Goal: Use online tool/utility: Use online tool/utility

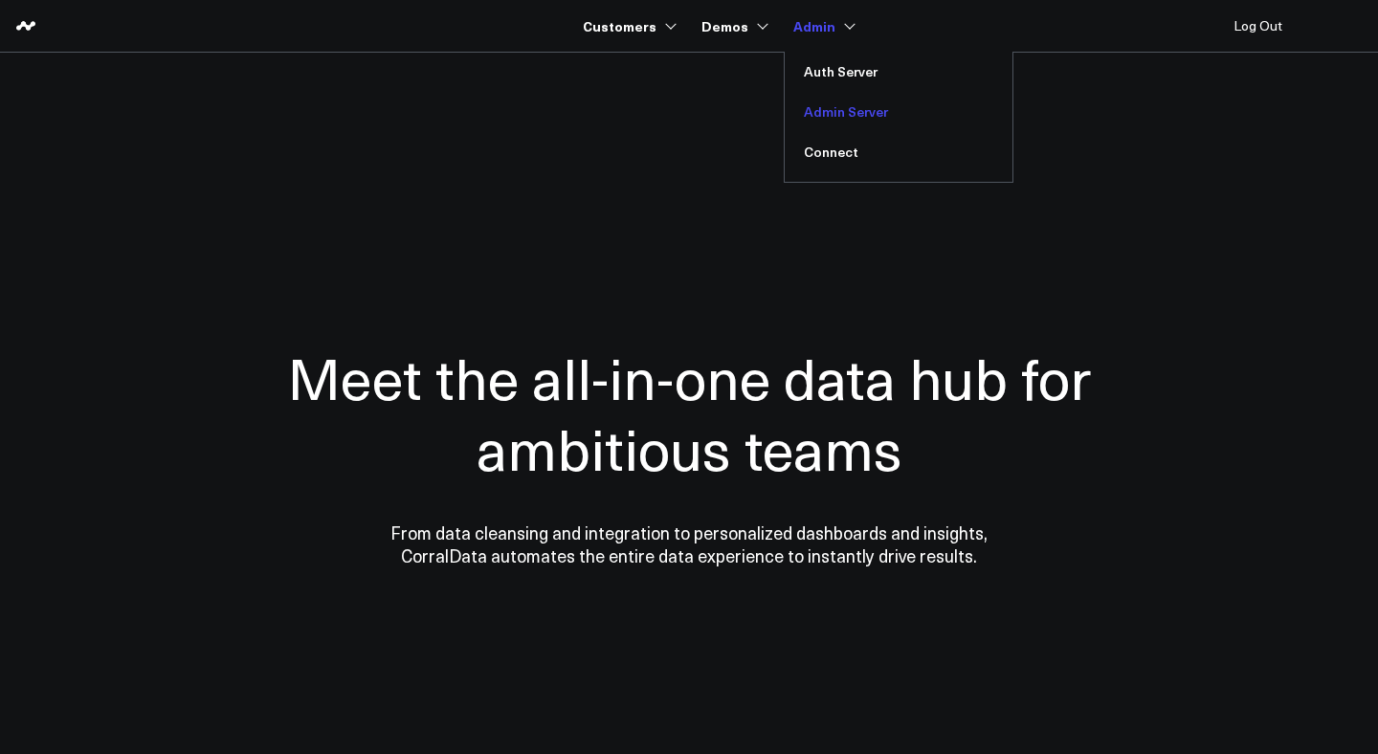
click at [831, 104] on link "Admin Server" at bounding box center [899, 112] width 228 height 40
click at [829, 110] on link "Admin Server" at bounding box center [899, 112] width 228 height 40
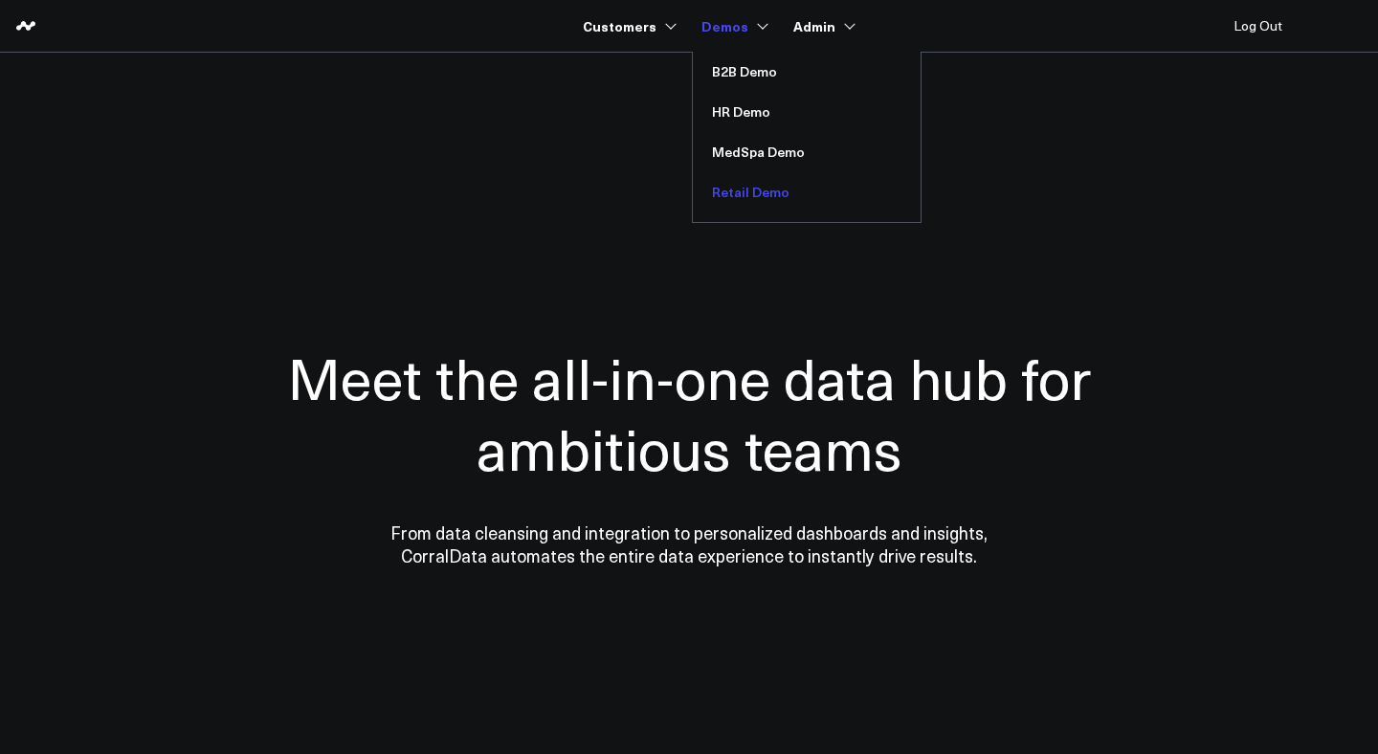
click at [741, 192] on link "Retail Demo" at bounding box center [807, 192] width 228 height 40
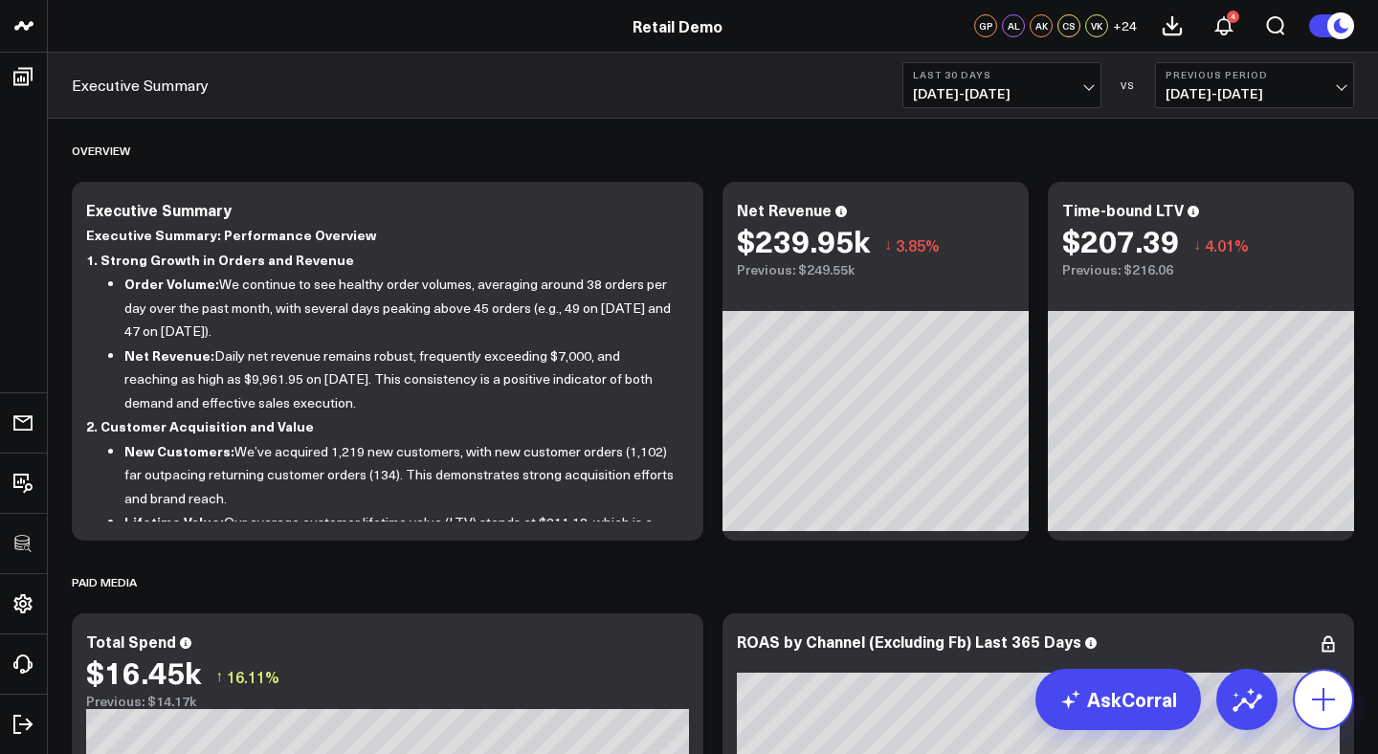
click at [1318, 697] on icon at bounding box center [1323, 699] width 31 height 31
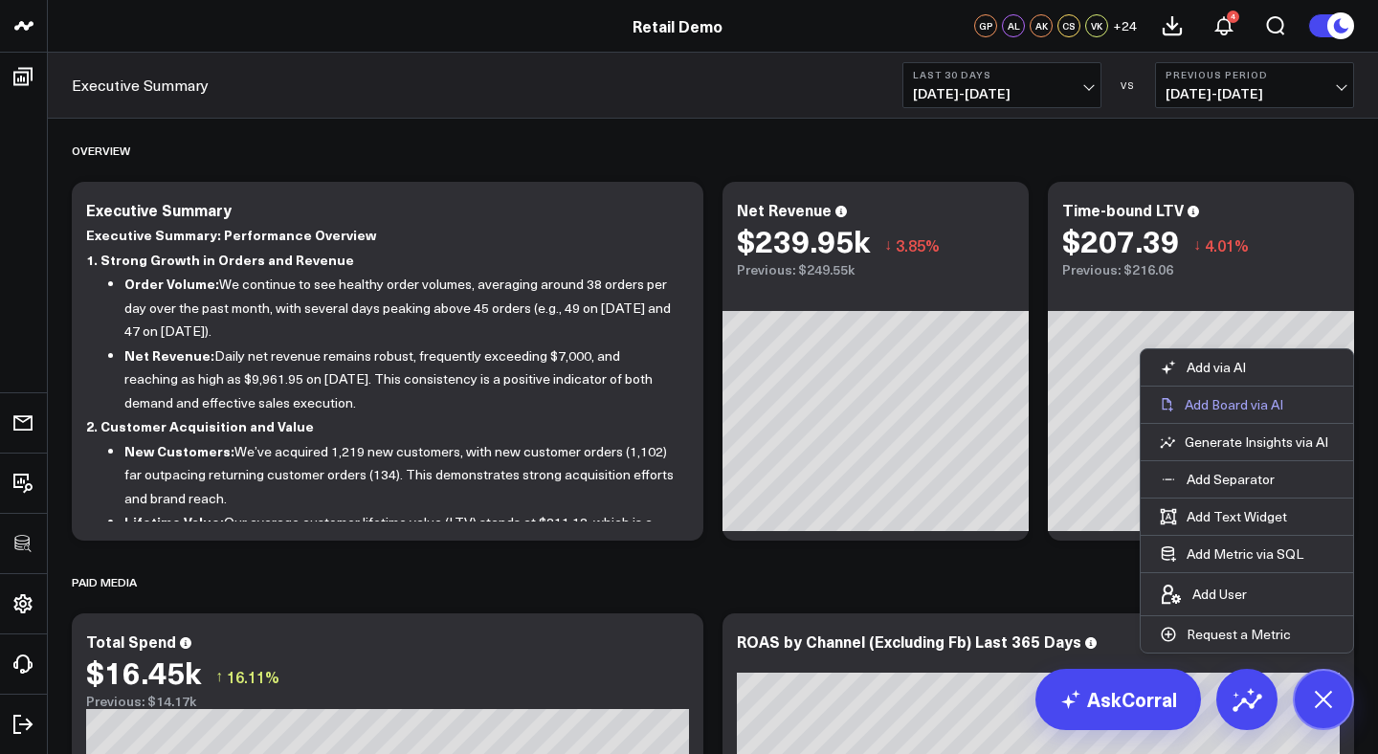
click at [1245, 406] on p "Add Board via AI" at bounding box center [1233, 404] width 99 height 17
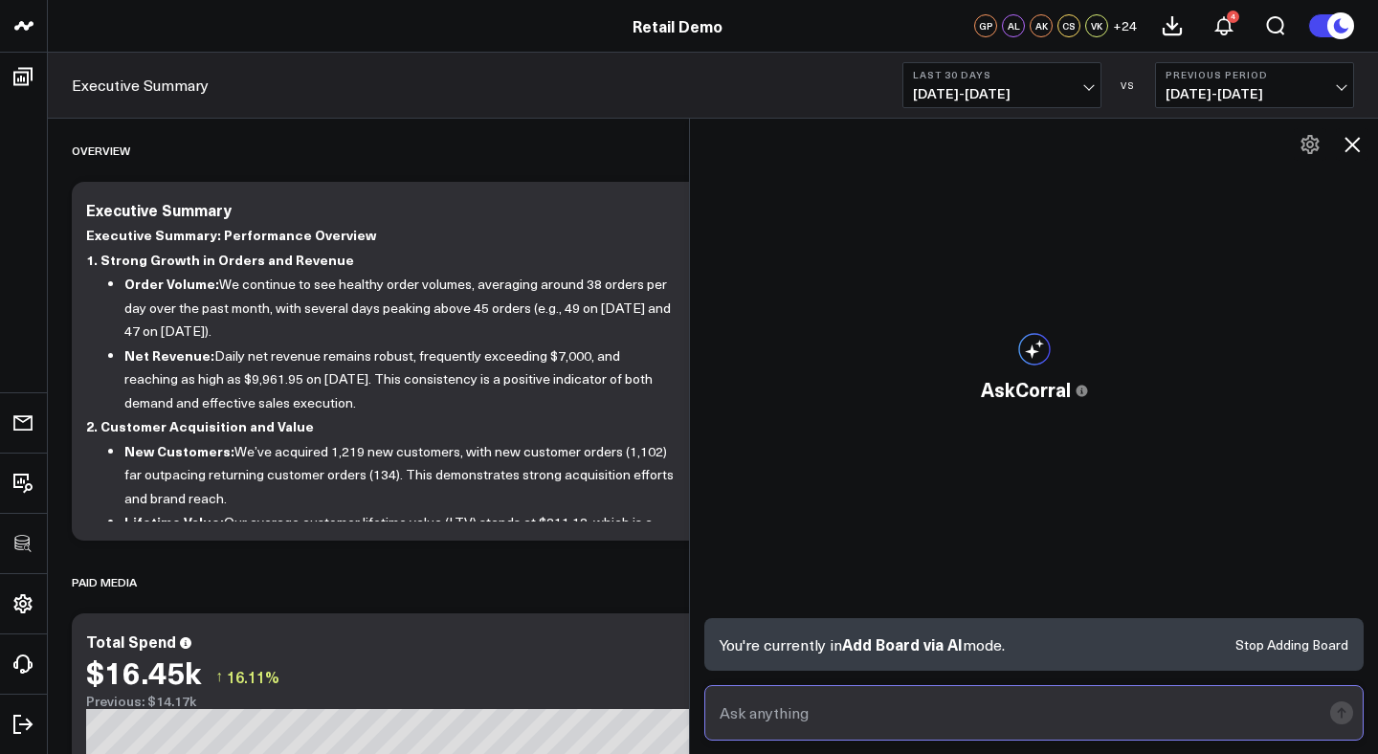
click at [829, 708] on input "text" at bounding box center [1018, 713] width 606 height 34
type input "Build me a paid social performance report"
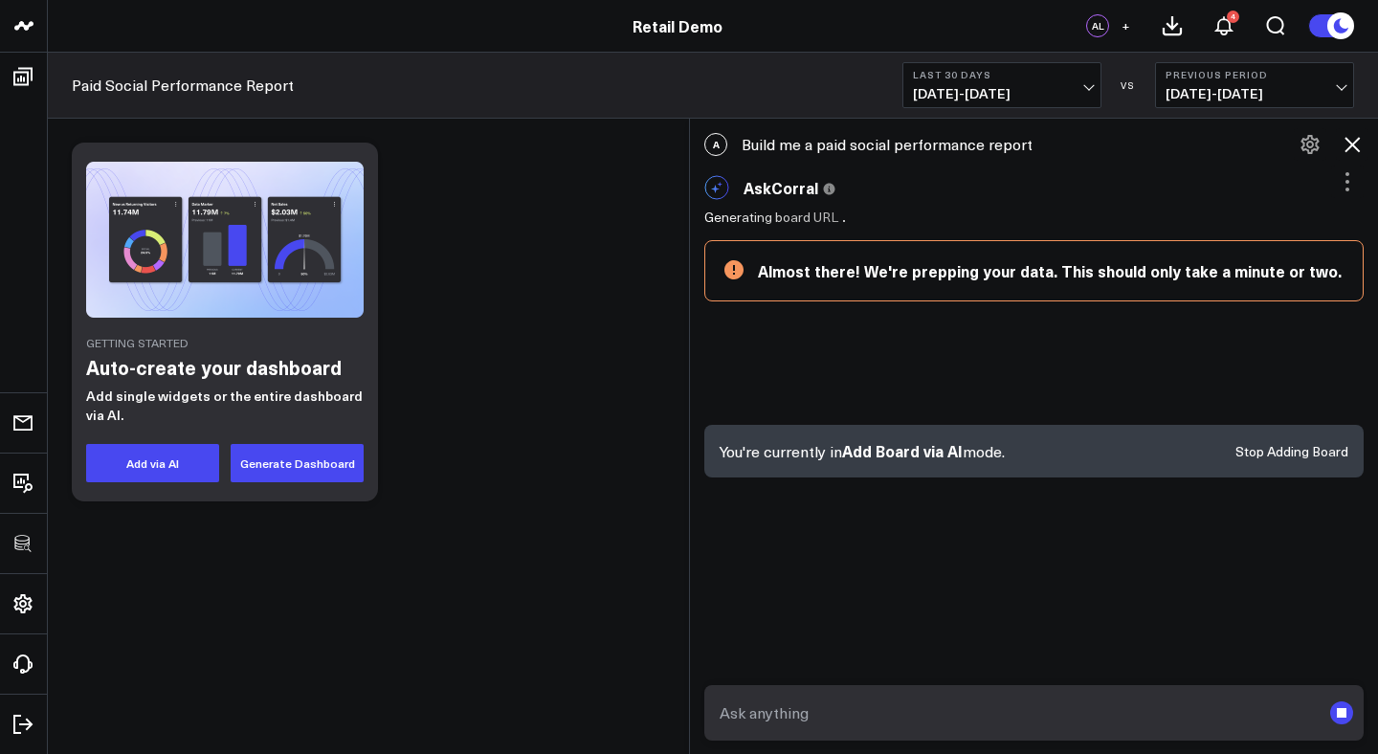
click at [1340, 177] on icon at bounding box center [1347, 181] width 23 height 23
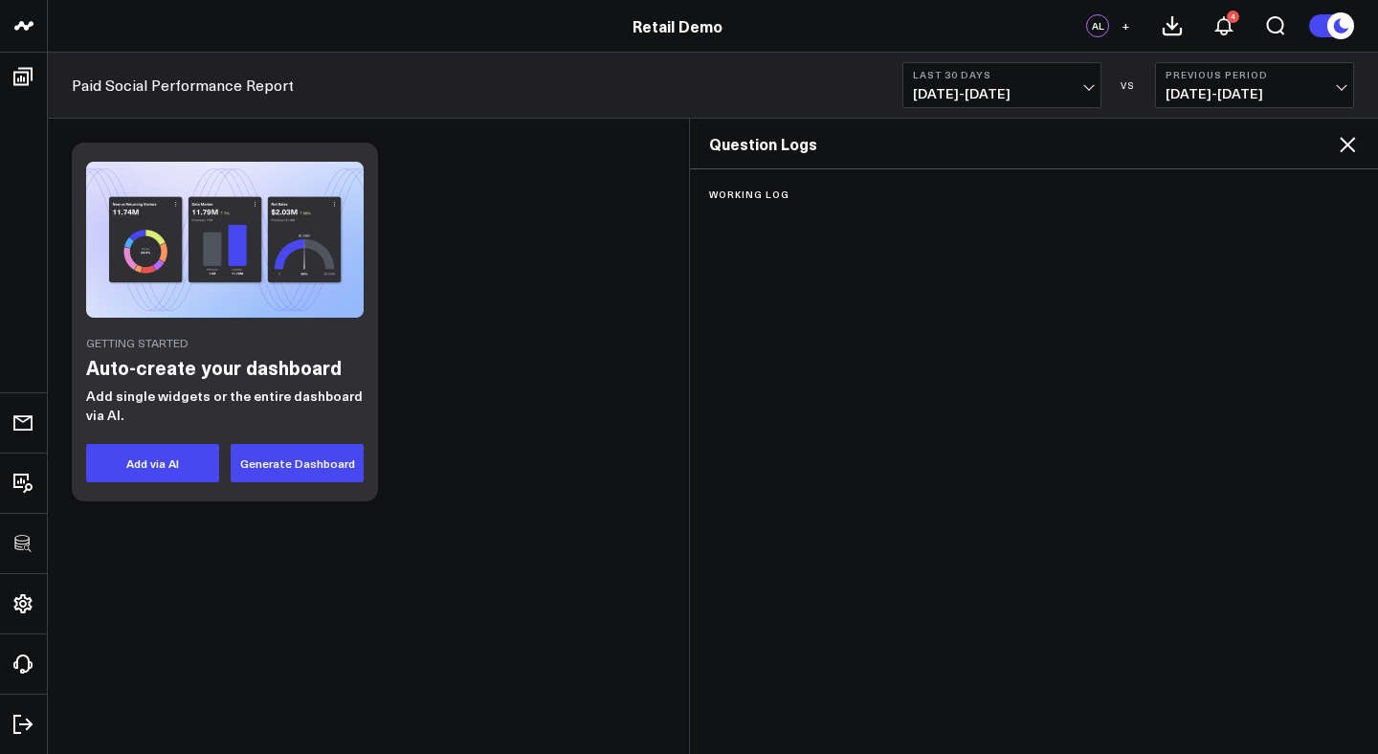
click at [1348, 143] on icon at bounding box center [1346, 144] width 15 height 15
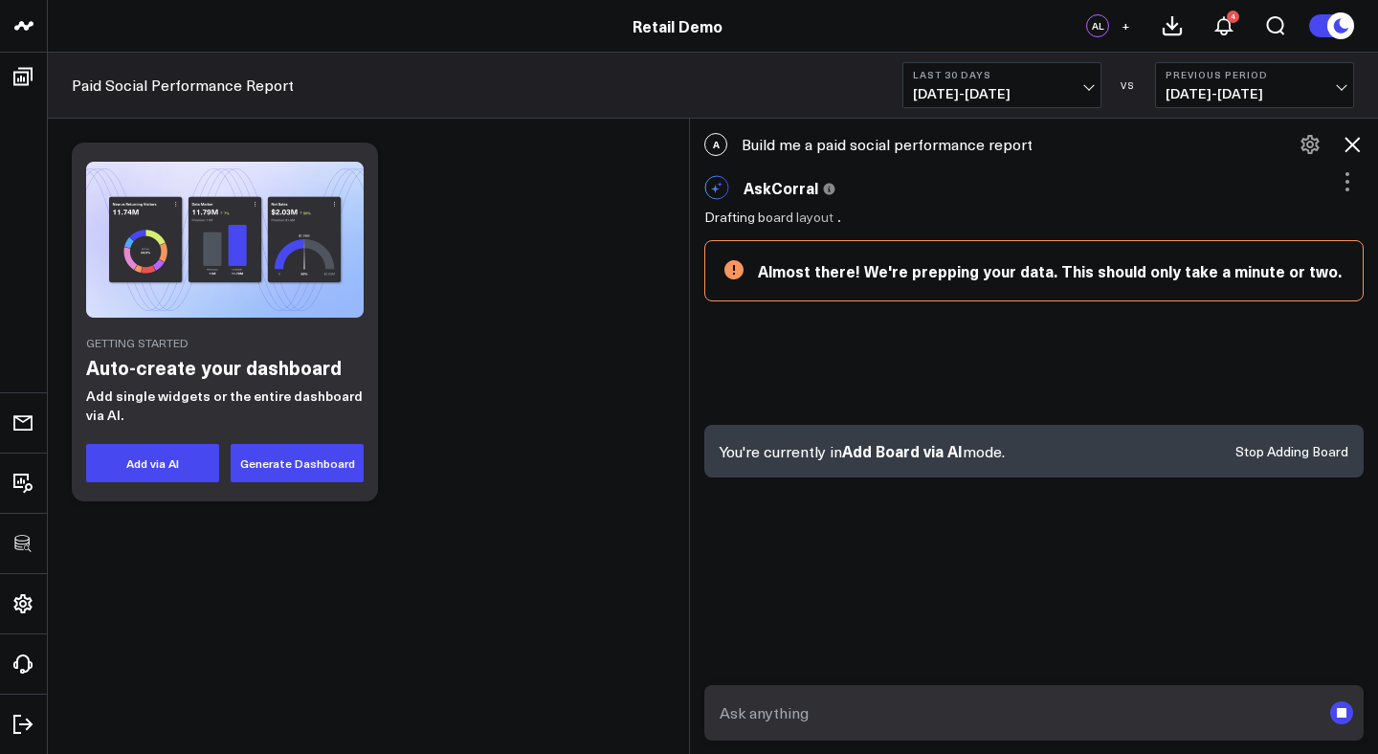
click at [1350, 184] on icon at bounding box center [1347, 181] width 23 height 23
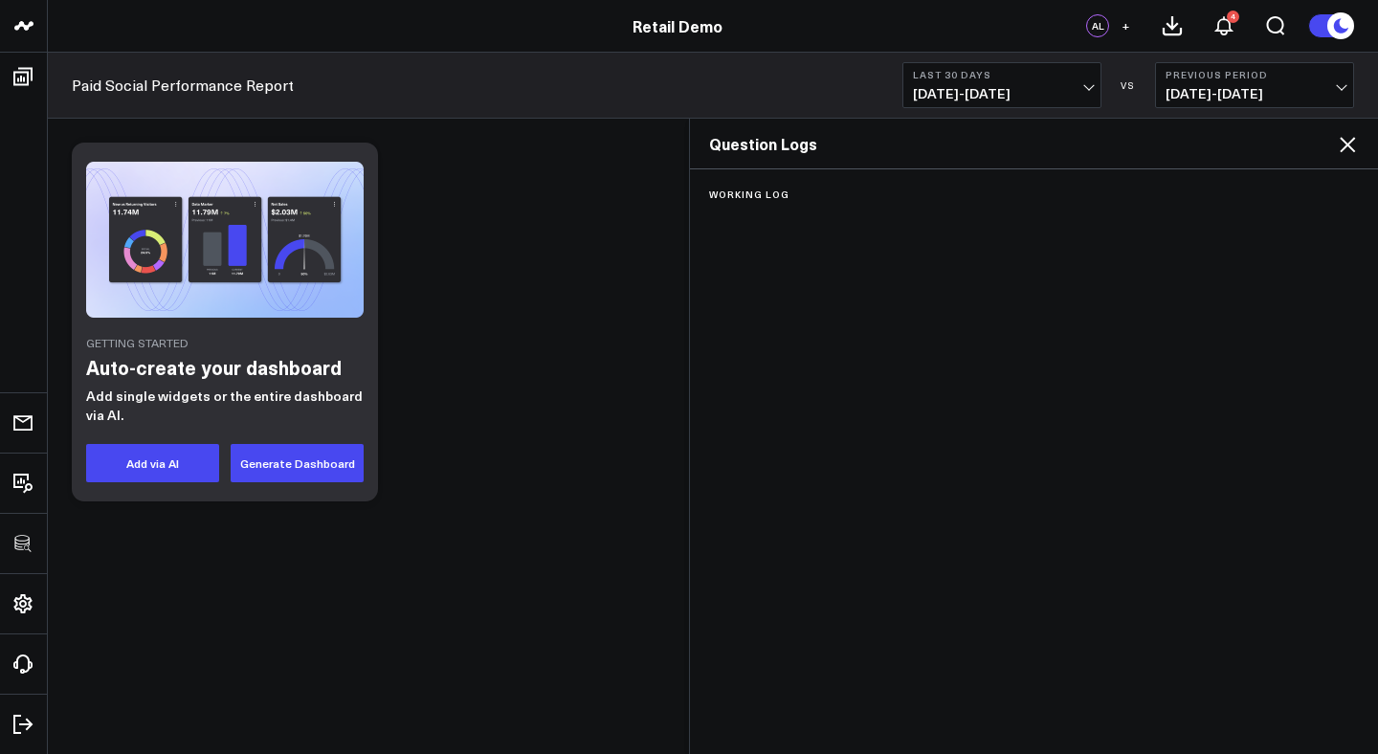
click at [1350, 184] on div "Working Log" at bounding box center [1034, 460] width 688 height 582
click at [1348, 144] on icon at bounding box center [1346, 144] width 15 height 15
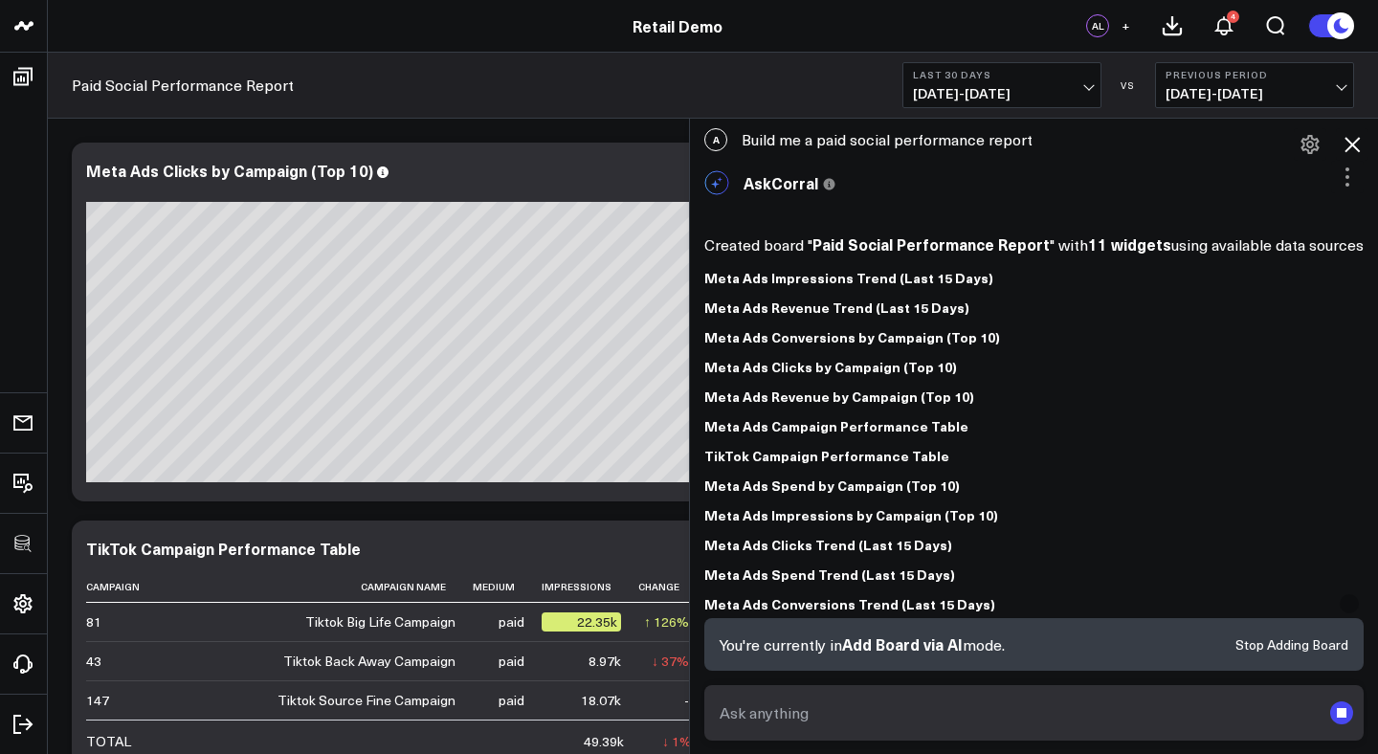
scroll to position [26, 0]
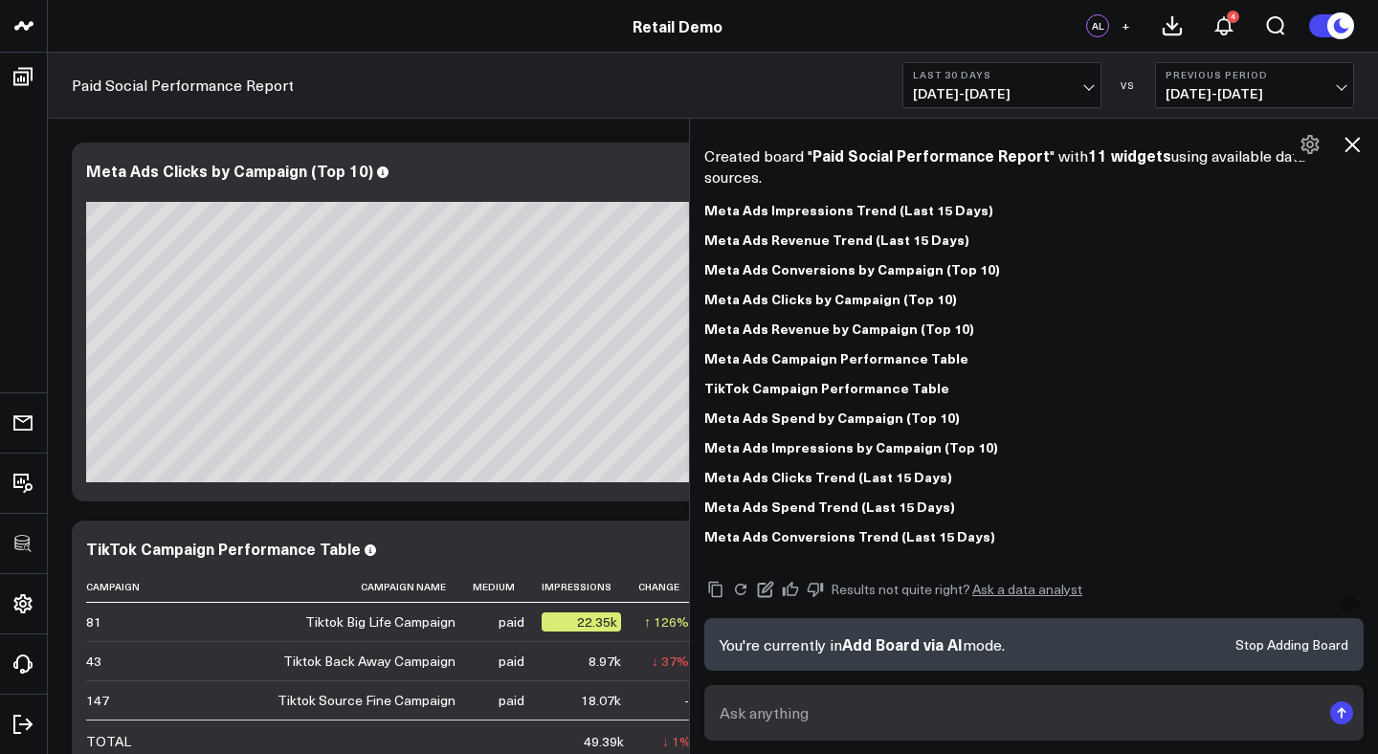
click at [1351, 144] on icon at bounding box center [1351, 144] width 15 height 15
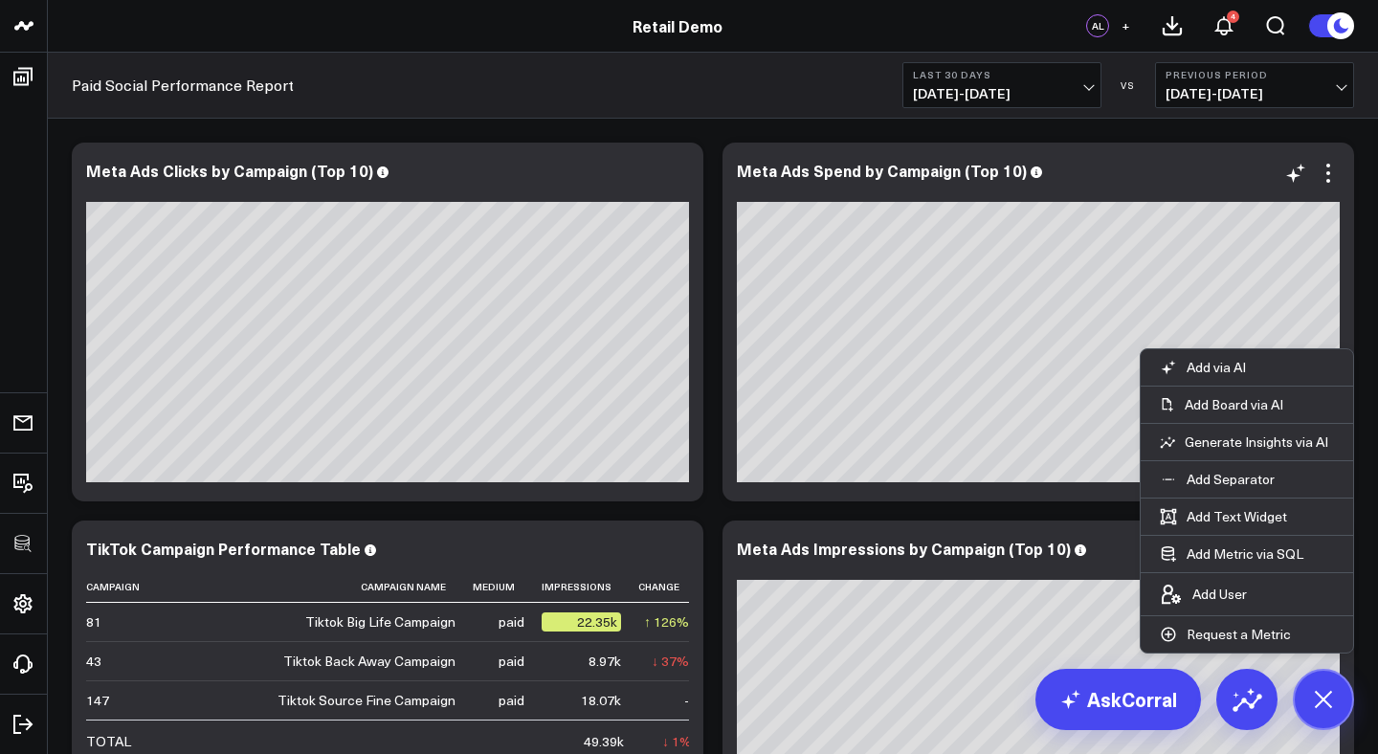
scroll to position [115, 0]
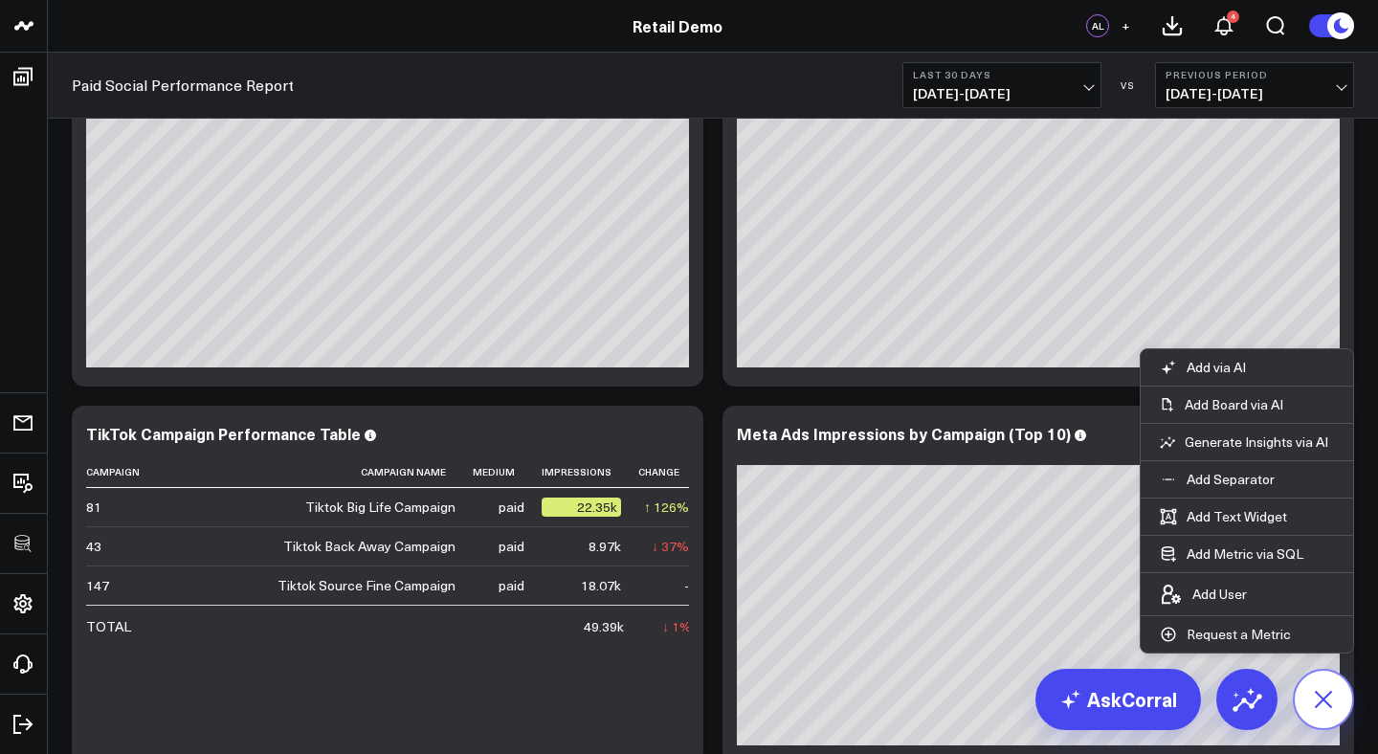
click at [1312, 690] on icon at bounding box center [1322, 698] width 43 height 43
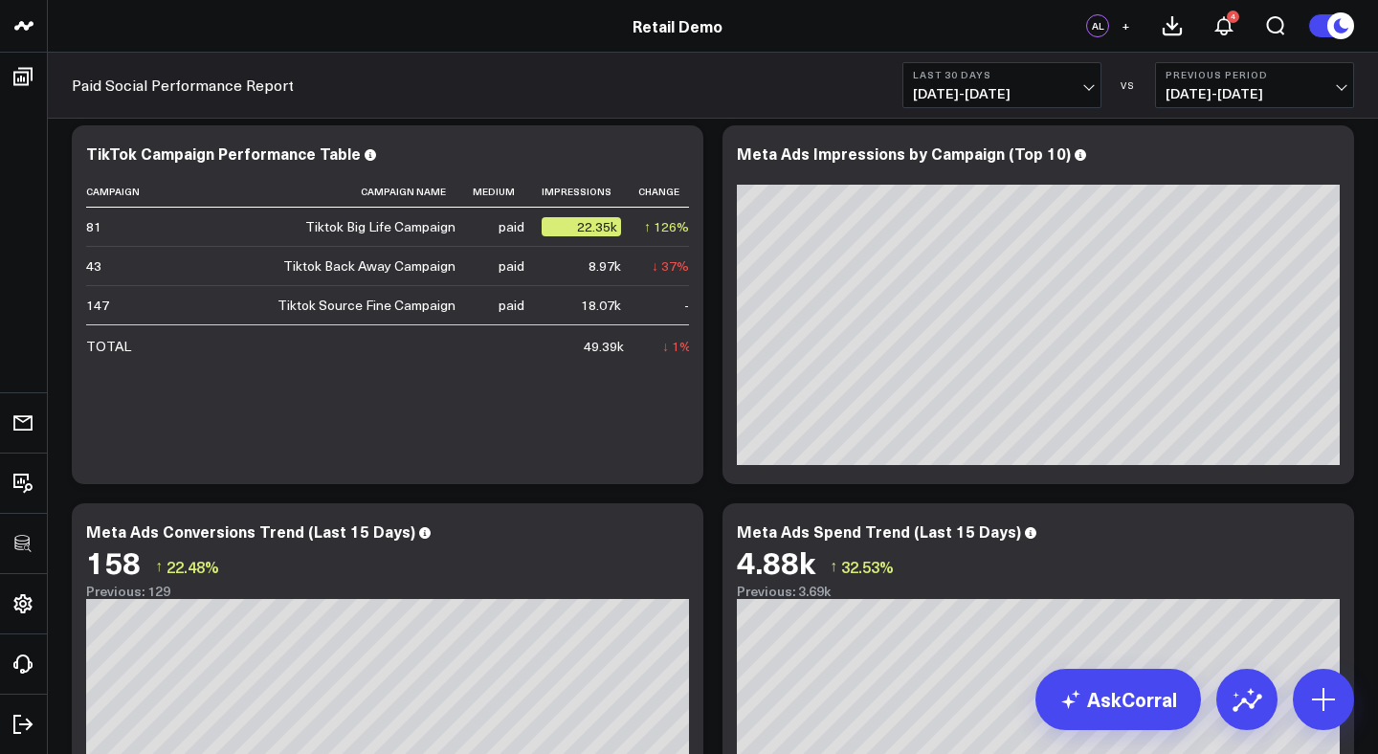
scroll to position [0, 0]
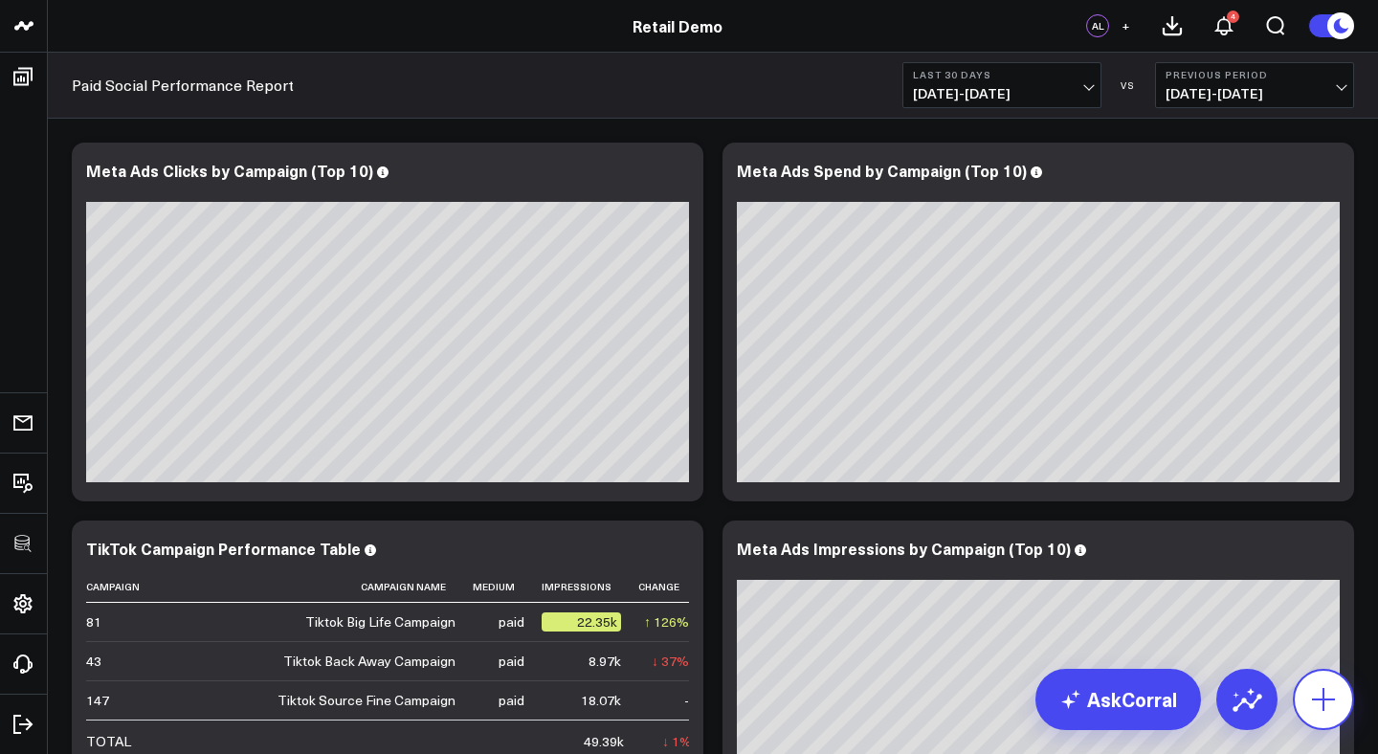
click at [1329, 702] on icon at bounding box center [1323, 699] width 31 height 31
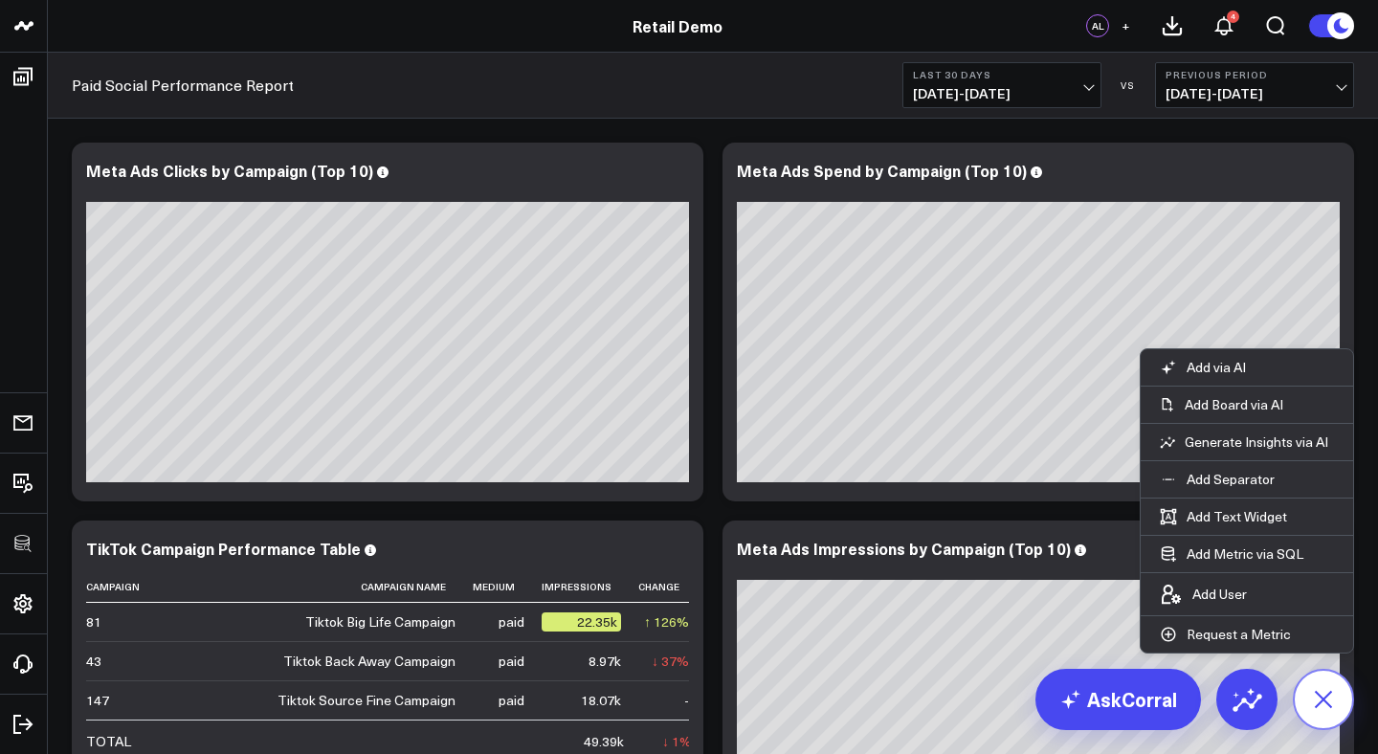
click at [1336, 702] on icon at bounding box center [1322, 698] width 43 height 43
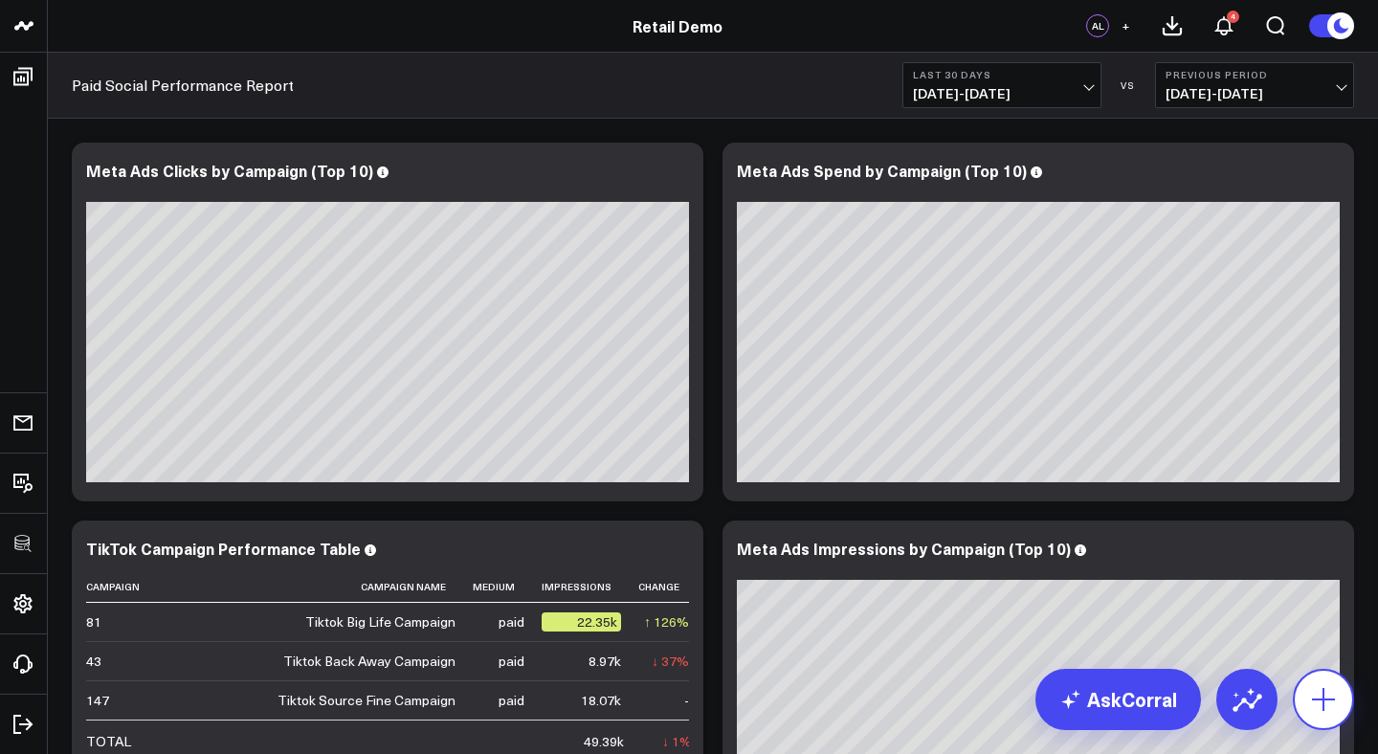
click at [1320, 702] on icon at bounding box center [1323, 699] width 31 height 31
